Goal: Transaction & Acquisition: Purchase product/service

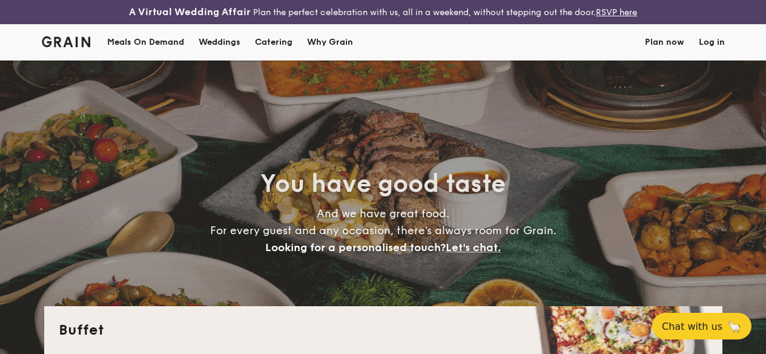
select select
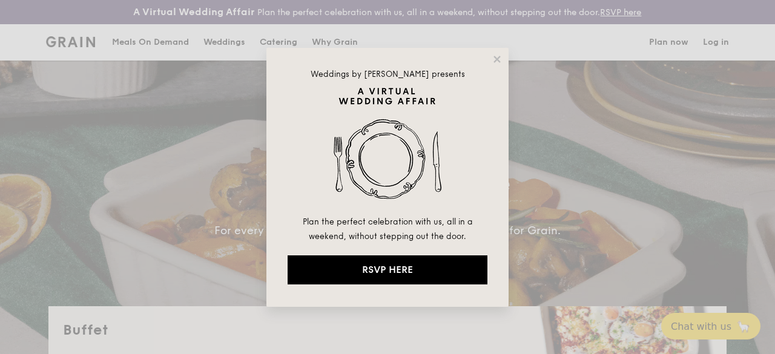
click at [491, 58] on div "Weddings by [PERSON_NAME] presents Plan the perfect celebration with us, all in…" at bounding box center [387, 177] width 242 height 259
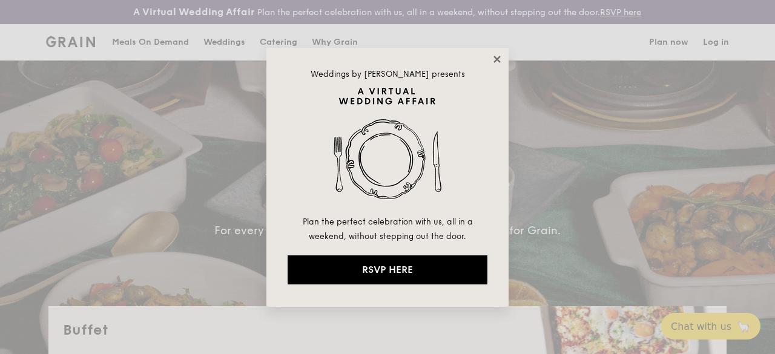
click at [493, 58] on icon at bounding box center [497, 59] width 11 height 11
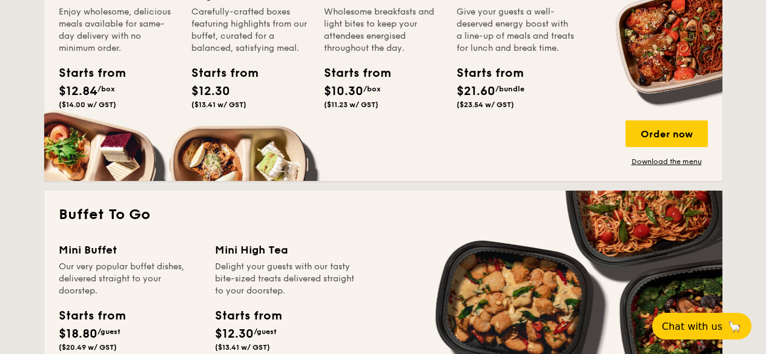
scroll to position [665, 0]
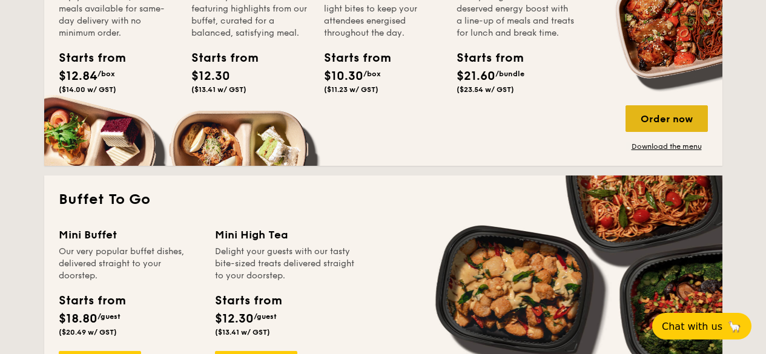
click at [644, 121] on div "Order now" at bounding box center [667, 118] width 82 height 27
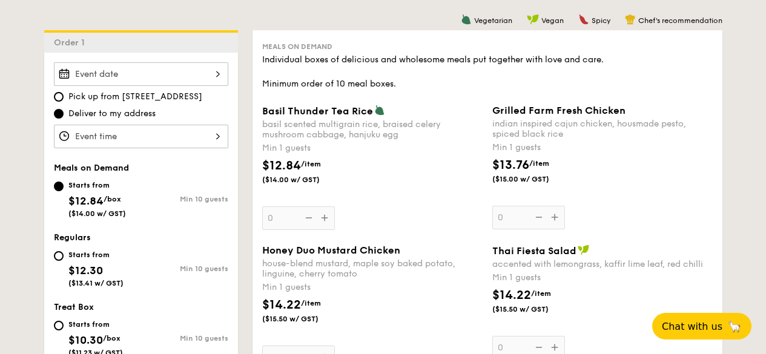
scroll to position [285, 0]
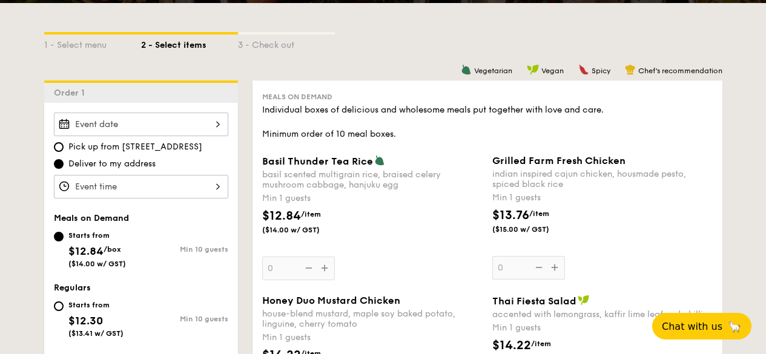
drag, startPoint x: 702, startPoint y: 202, endPoint x: 702, endPoint y: 214, distance: 12.1
drag, startPoint x: 92, startPoint y: 302, endPoint x: 90, endPoint y: 308, distance: 6.5
click at [90, 308] on div "Starts from $12.30 ($13.41 w/ GST)" at bounding box center [95, 318] width 55 height 40
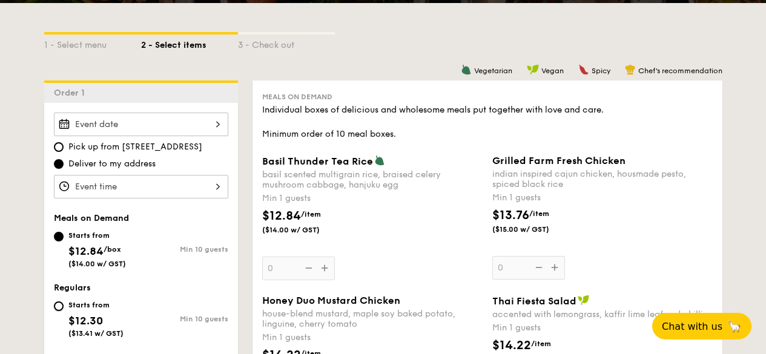
click at [64, 308] on input "Starts from $12.30 ($13.41 w/ GST) Min 10 guests" at bounding box center [59, 307] width 10 height 10
radio input "true"
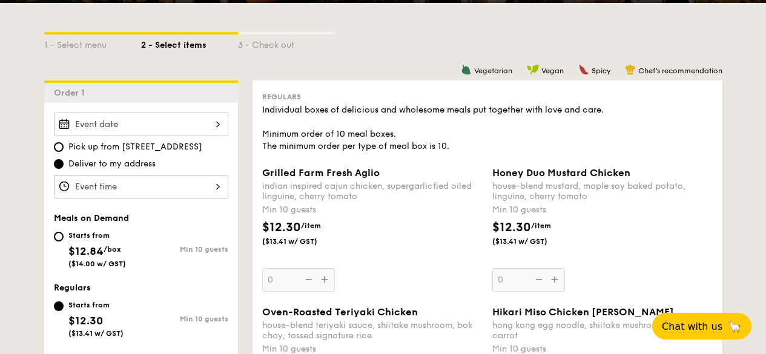
click at [77, 338] on span "($13.41 w/ GST)" at bounding box center [95, 333] width 55 height 8
click at [64, 311] on input "Starts from $12.30 ($13.41 w/ GST) Min 10 guests" at bounding box center [59, 307] width 10 height 10
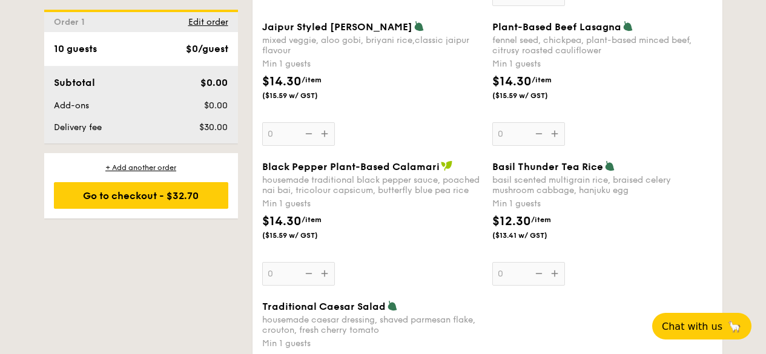
scroll to position [1409, 0]
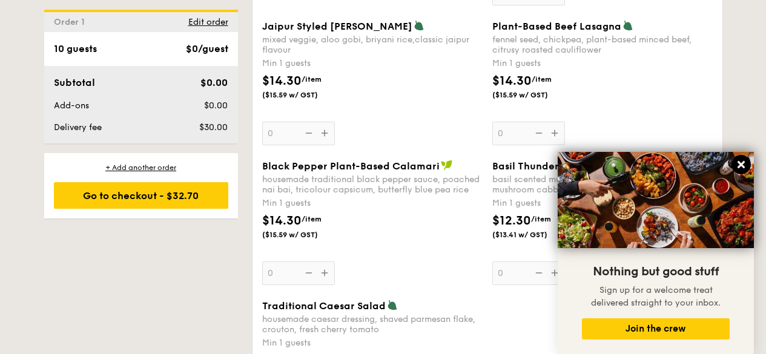
click at [742, 169] on icon at bounding box center [741, 164] width 11 height 11
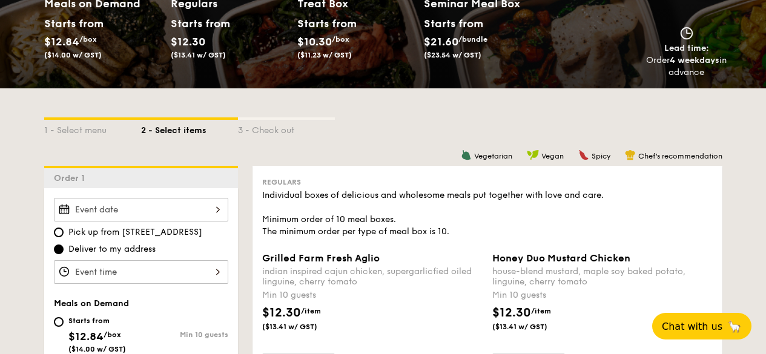
scroll to position [423, 0]
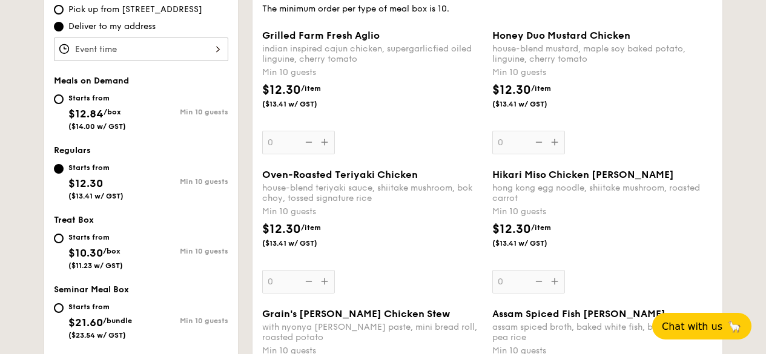
click at [93, 252] on div "Starts from $10.30 /box ($11.23 w/ GST)" at bounding box center [95, 250] width 55 height 40
click at [64, 243] on input "Starts from $10.30 /box ($11.23 w/ GST) Min 10 guests" at bounding box center [59, 239] width 10 height 10
radio input "true"
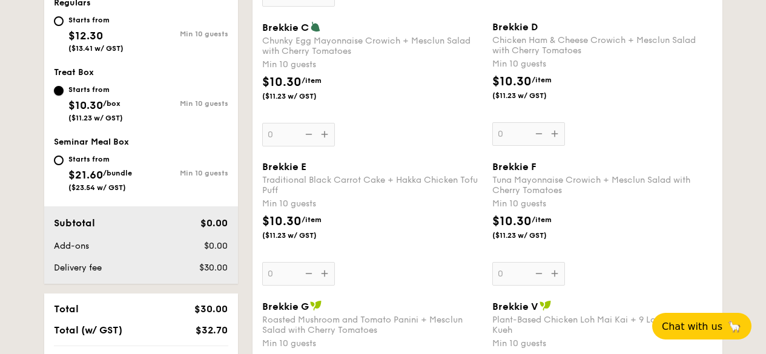
scroll to position [426, 0]
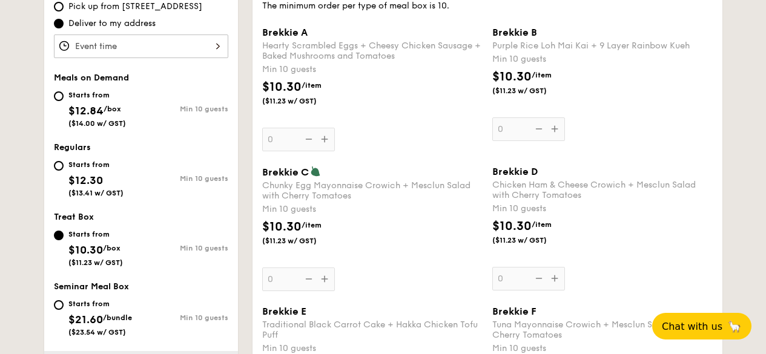
click at [81, 109] on div "Starts from $12.84 /box ($14.00 w/ GST)" at bounding box center [97, 108] width 58 height 40
click at [64, 101] on input "Starts from $12.84 /box ($14.00 w/ GST) Min 10 guests" at bounding box center [59, 96] width 10 height 10
radio input "true"
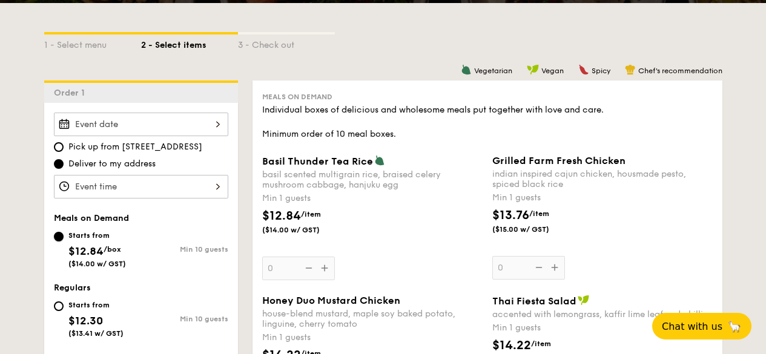
scroll to position [428, 0]
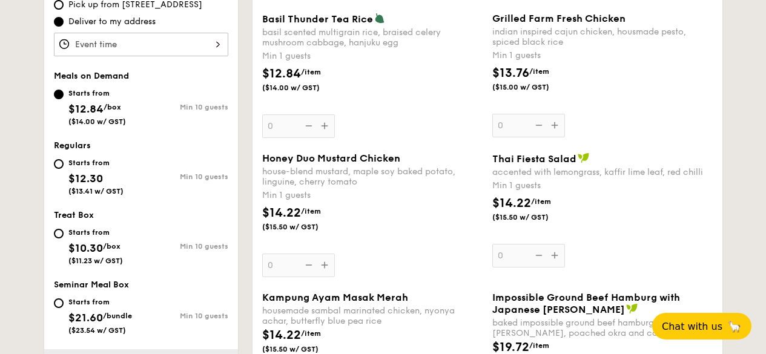
click at [86, 185] on span "$12.30" at bounding box center [85, 178] width 35 height 13
click at [64, 169] on input "Starts from $12.30 ($13.41 w/ GST) Min 10 guests" at bounding box center [59, 164] width 10 height 10
radio input "true"
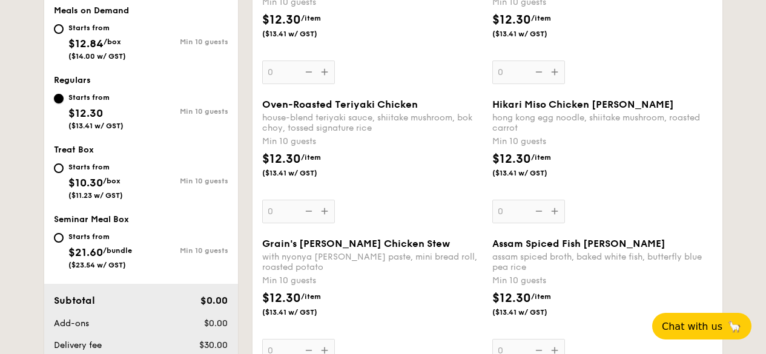
scroll to position [423, 0]
